Goal: Find specific page/section: Find specific page/section

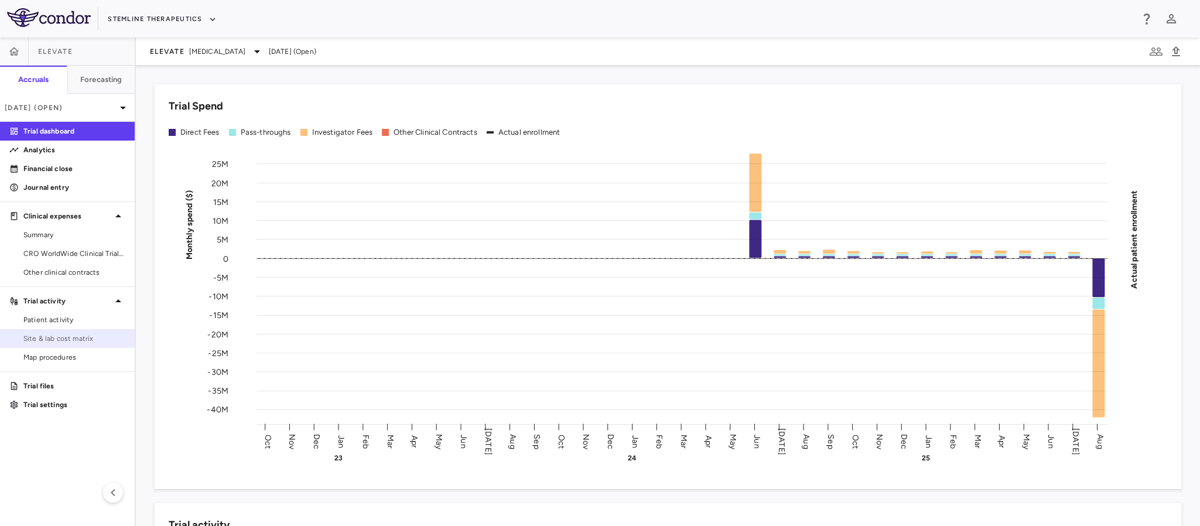
click at [42, 337] on span "Site & lab cost matrix" at bounding box center [74, 338] width 102 height 11
